Goal: Check status: Check status

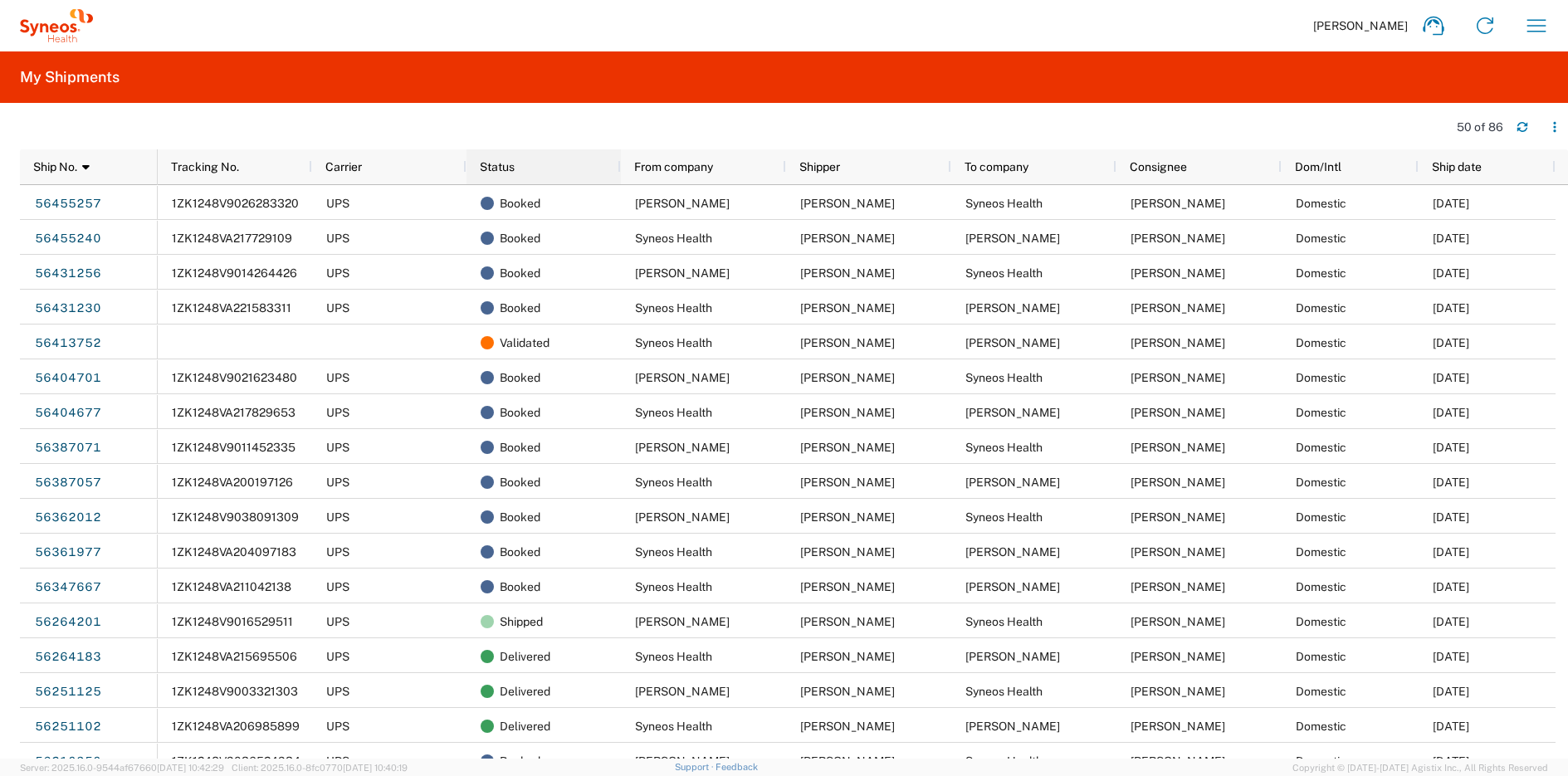
click at [533, 173] on div "Status" at bounding box center [547, 167] width 135 height 27
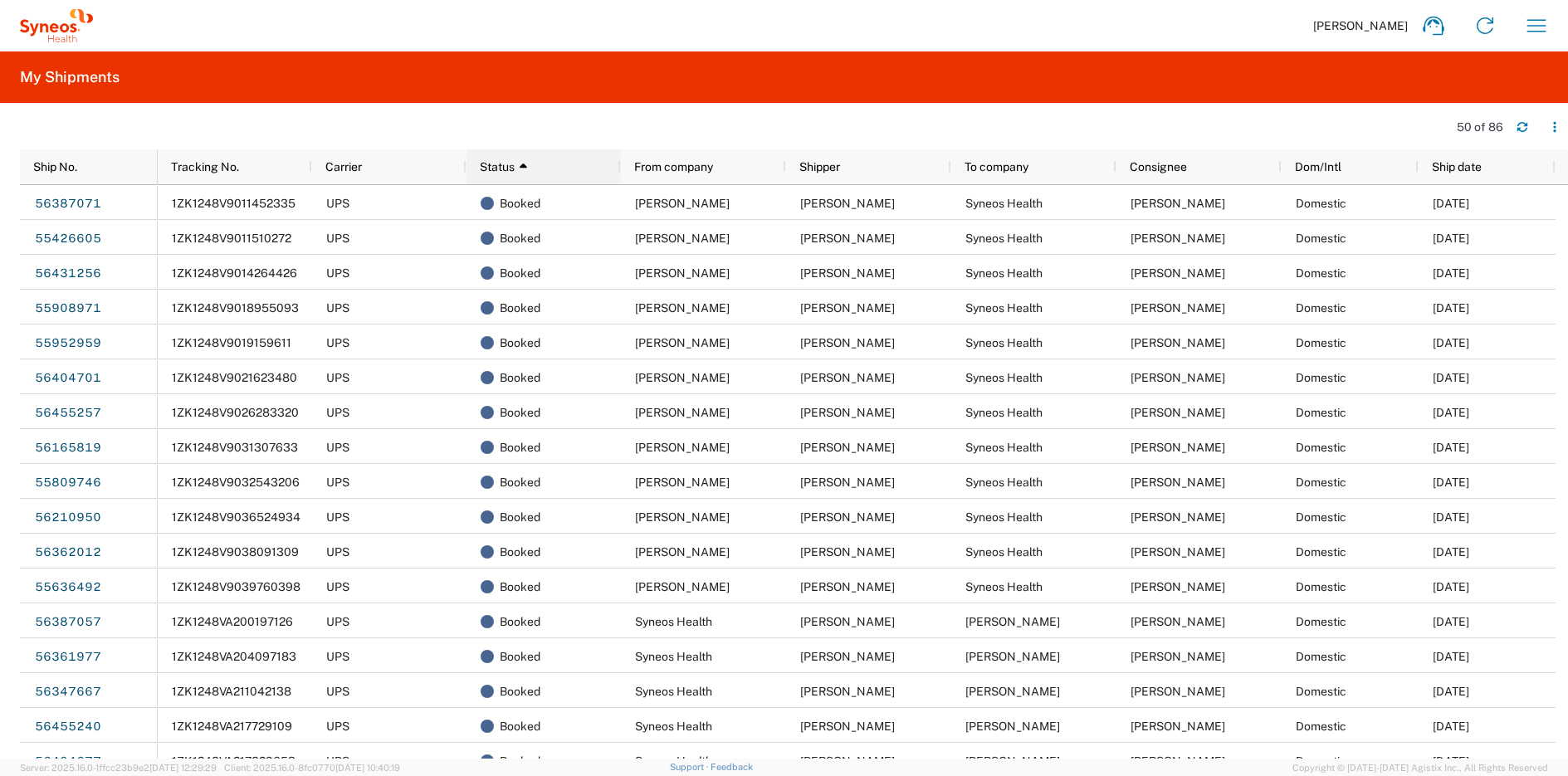
click at [538, 173] on div "Status 1" at bounding box center [547, 167] width 135 height 27
